Goal: Information Seeking & Learning: Learn about a topic

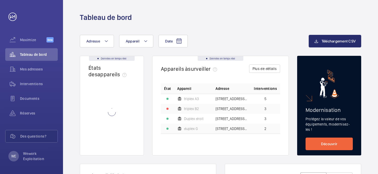
click at [114, 107] on wm-front-async-data-loader at bounding box center [111, 112] width 47 height 69
click at [195, 108] on span "triplex B2" at bounding box center [191, 109] width 15 height 4
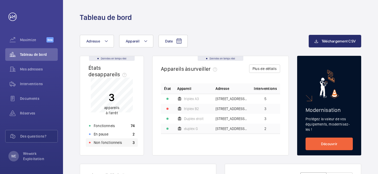
click at [100, 141] on p "Non fonctionnels" at bounding box center [108, 142] width 28 height 5
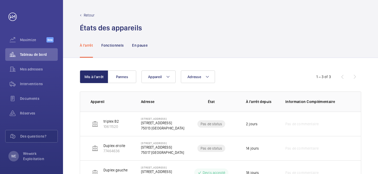
scroll to position [24, 0]
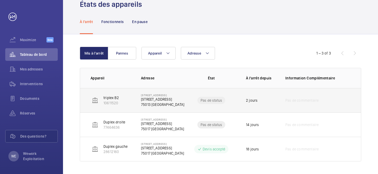
click at [230, 94] on td "Pas de status" at bounding box center [211, 100] width 52 height 24
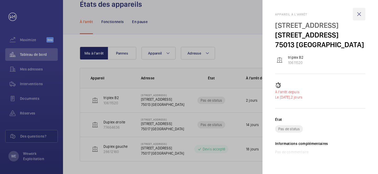
click at [358, 12] on wm-front-icon-button at bounding box center [359, 14] width 13 height 13
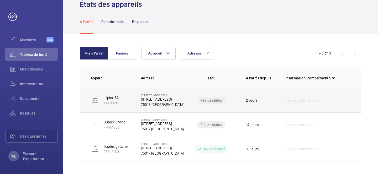
click at [156, 103] on p "75013 [GEOGRAPHIC_DATA]" at bounding box center [162, 104] width 43 height 5
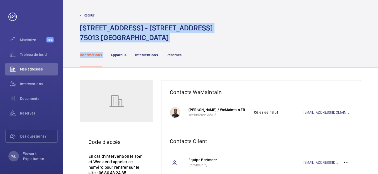
drag, startPoint x: 128, startPoint y: 45, endPoint x: 78, endPoint y: 30, distance: 52.8
click at [78, 30] on div "Retour [STREET_ADDRESS] - [STREET_ADDRESS] Informations Appareils Interventions…" at bounding box center [220, 87] width 315 height 174
copy div "[STREET_ADDRESS] - [STREET_ADDRESS] Informations"
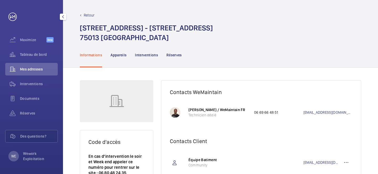
click at [31, 67] on span "Mes adresses" at bounding box center [39, 69] width 38 height 5
click at [146, 56] on p "Interventions" at bounding box center [146, 54] width 23 height 5
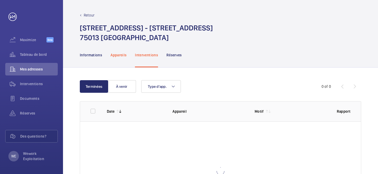
click at [115, 57] on p "Appareils" at bounding box center [118, 54] width 16 height 5
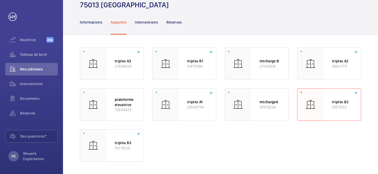
scroll to position [33, 0]
drag, startPoint x: 349, startPoint y: 109, endPoint x: 328, endPoint y: 100, distance: 22.3
click at [328, 100] on div "triplex B2 10611520" at bounding box center [342, 104] width 37 height 32
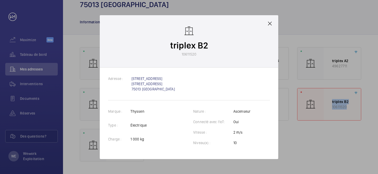
copy div "triplex B2 10611520"
click at [269, 24] on mat-icon at bounding box center [270, 23] width 6 height 6
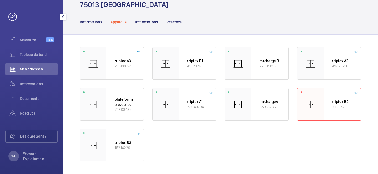
click at [33, 67] on span "Mes adresses" at bounding box center [39, 69] width 38 height 5
click at [34, 55] on span "Tableau de bord" at bounding box center [39, 54] width 38 height 5
